Goal: Task Accomplishment & Management: Manage account settings

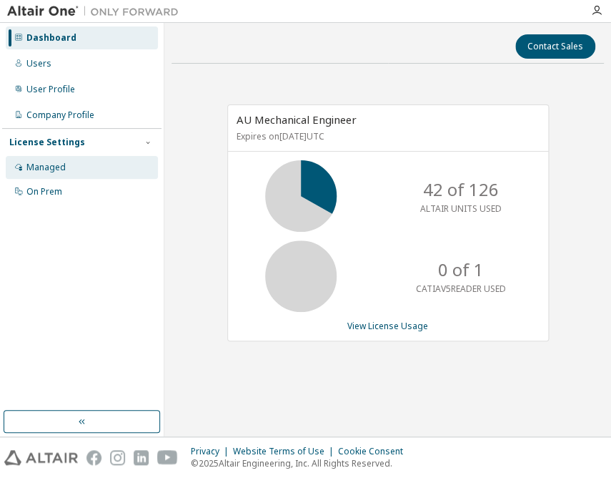
click at [36, 169] on div "Managed" at bounding box center [45, 167] width 39 height 11
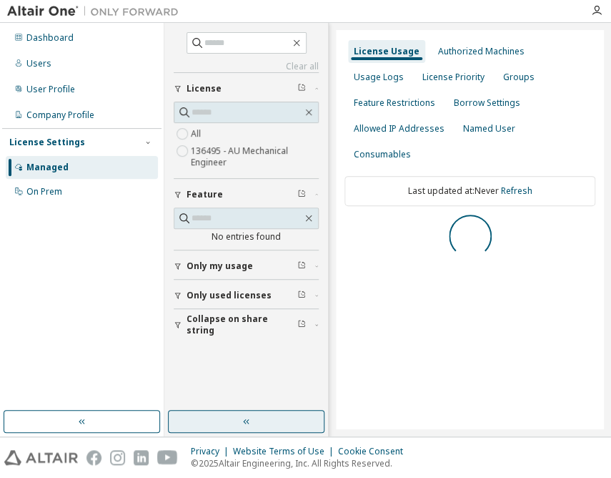
click at [280, 423] on button "button" at bounding box center [246, 421] width 157 height 23
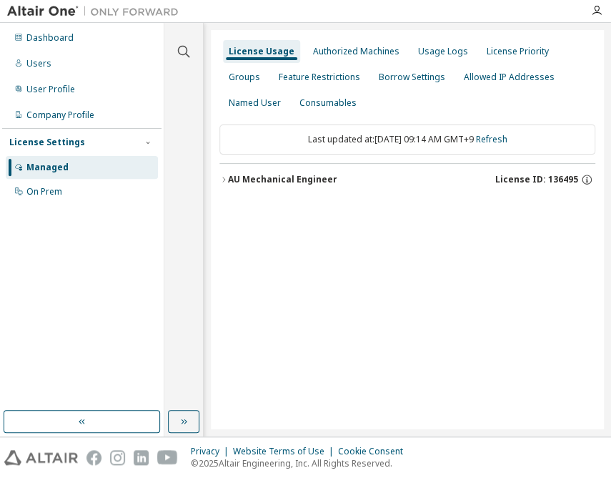
click at [260, 182] on div "AU Mechanical Engineer" at bounding box center [282, 179] width 109 height 11
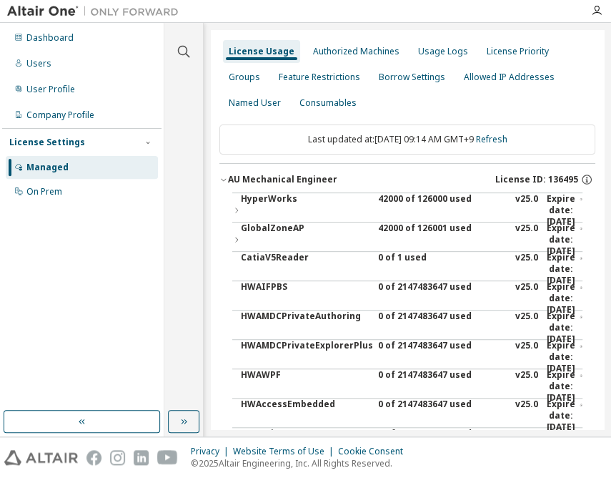
click at [428, 197] on div "42000 of 126000 used" at bounding box center [442, 210] width 129 height 34
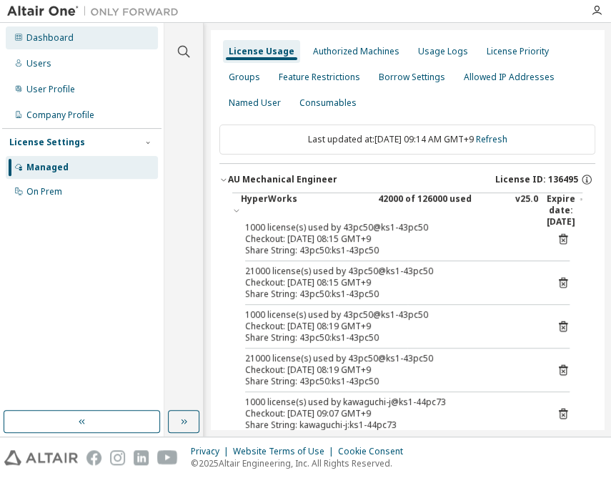
click at [104, 45] on div "Dashboard" at bounding box center [82, 37] width 152 height 23
